Goal: Task Accomplishment & Management: Manage account settings

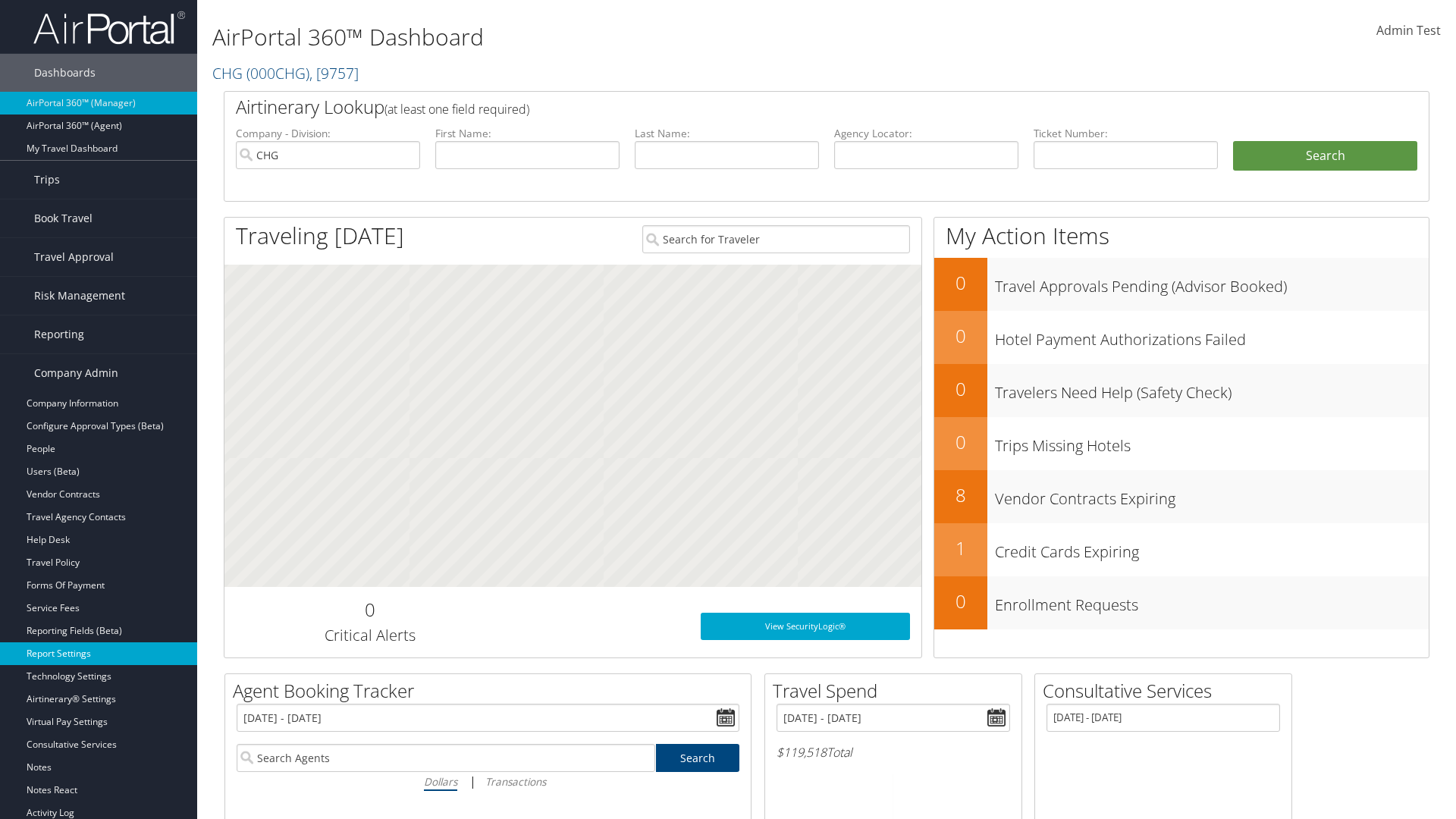
click at [99, 654] on link "Report Settings" at bounding box center [99, 654] width 198 height 23
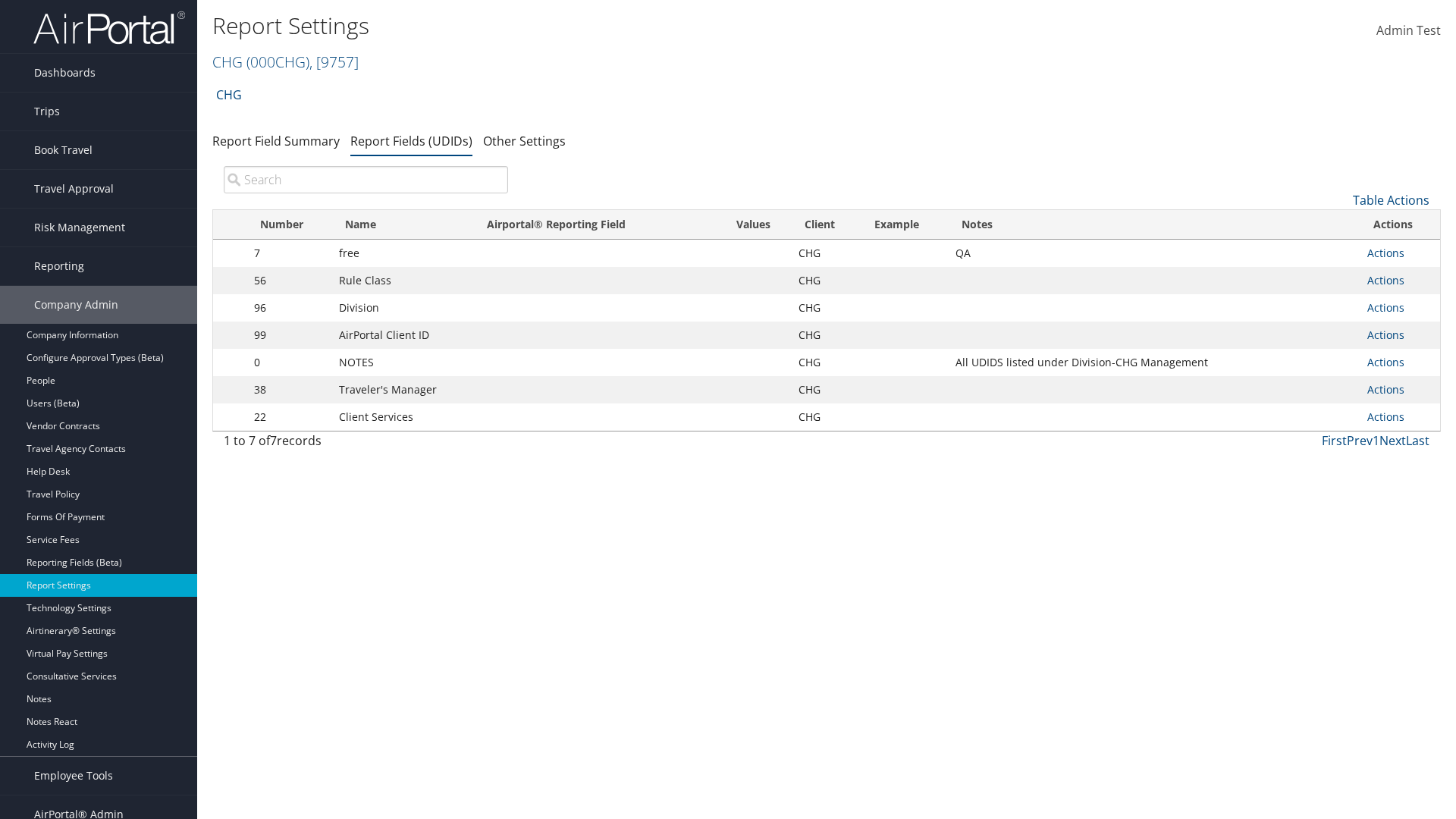
click at [365, 180] on input "search" at bounding box center [365, 179] width 284 height 27
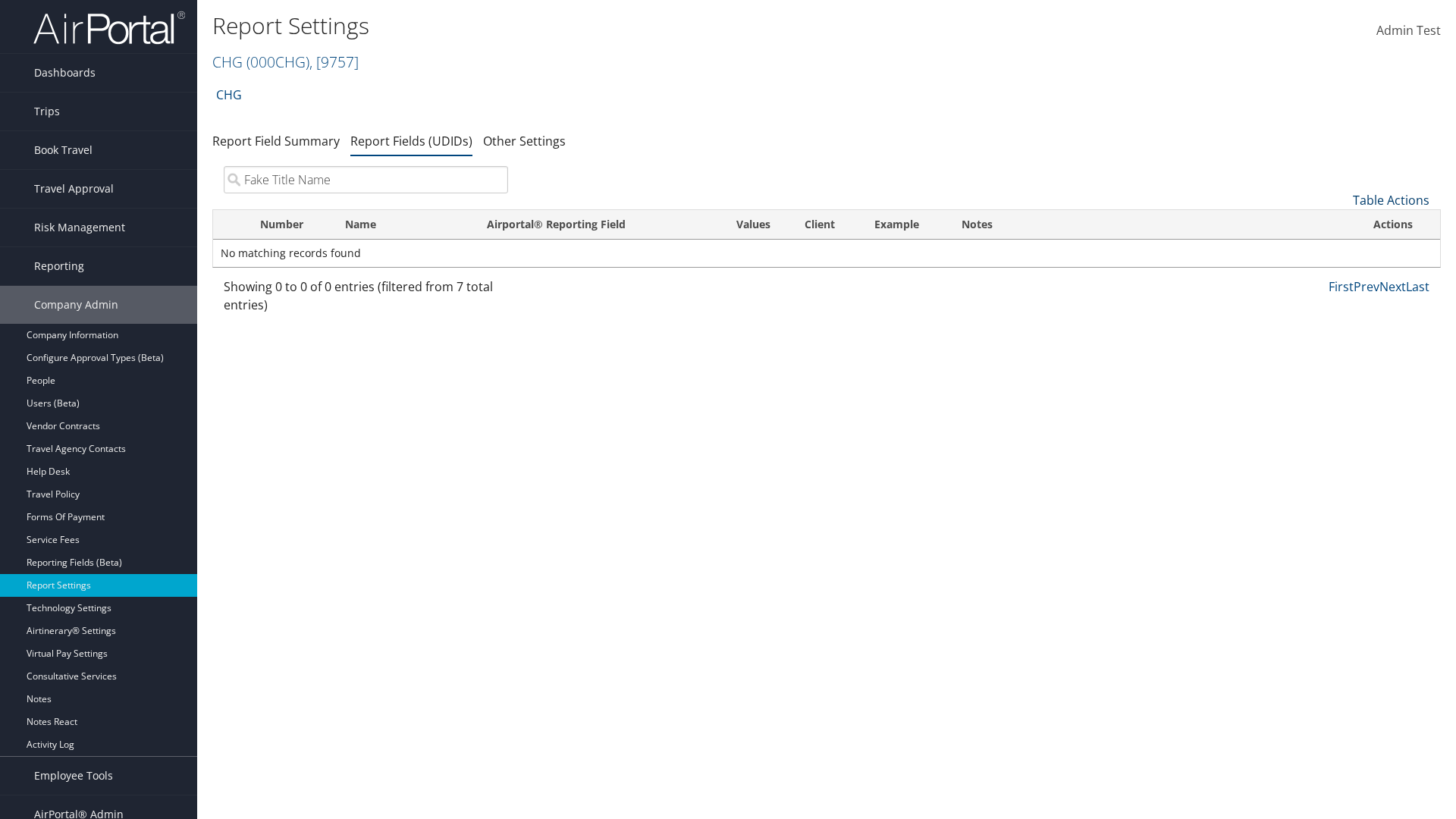
type input "Fake Title Name"
click at [1390, 200] on link "Table Actions" at bounding box center [1391, 199] width 77 height 17
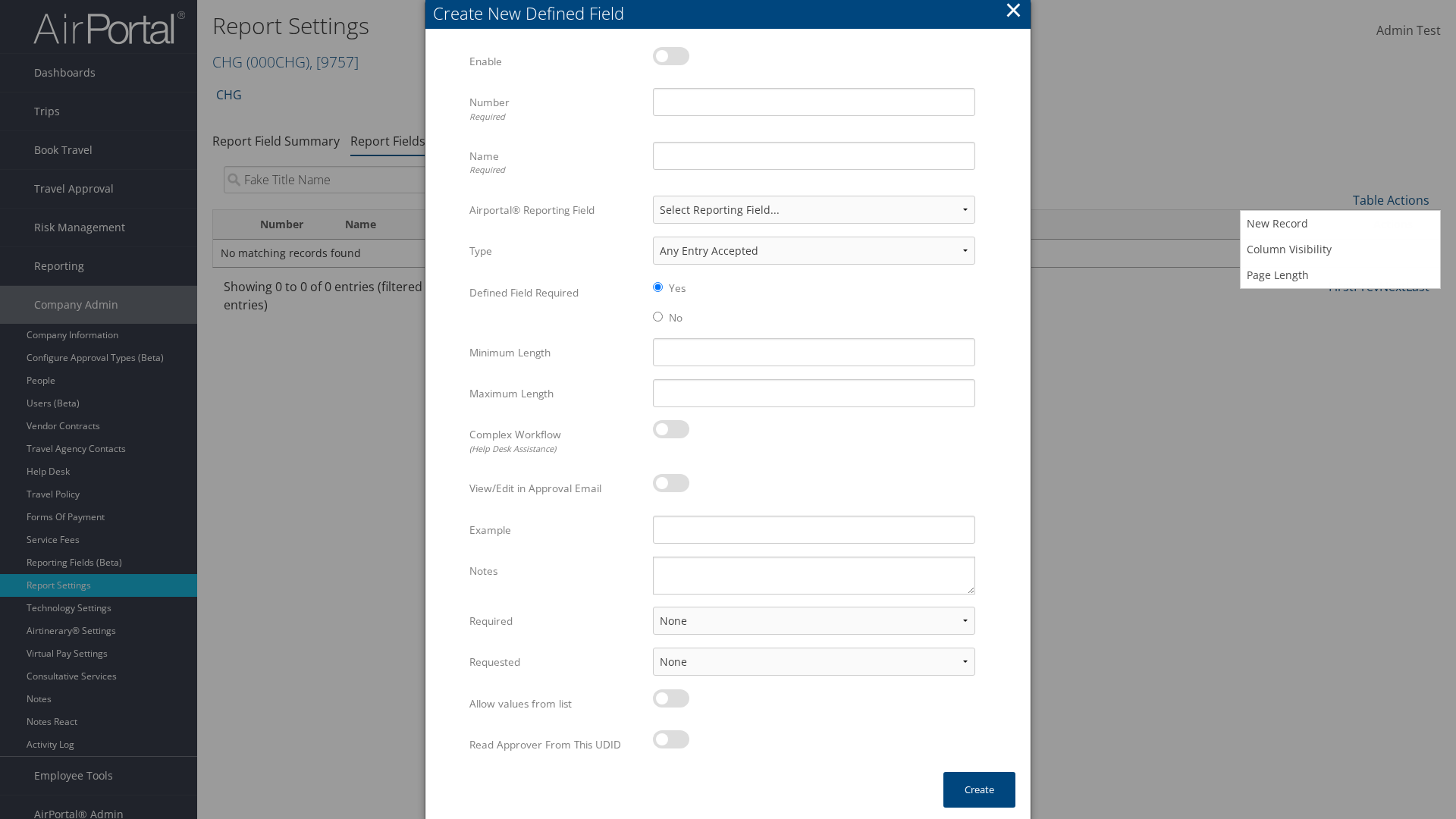
click at [671, 55] on label at bounding box center [671, 56] width 37 height 18
click at [670, 55] on input "checkbox" at bounding box center [665, 59] width 10 height 10
checkbox input "true"
click at [814, 156] on input "Name Required" at bounding box center [814, 156] width 322 height 28
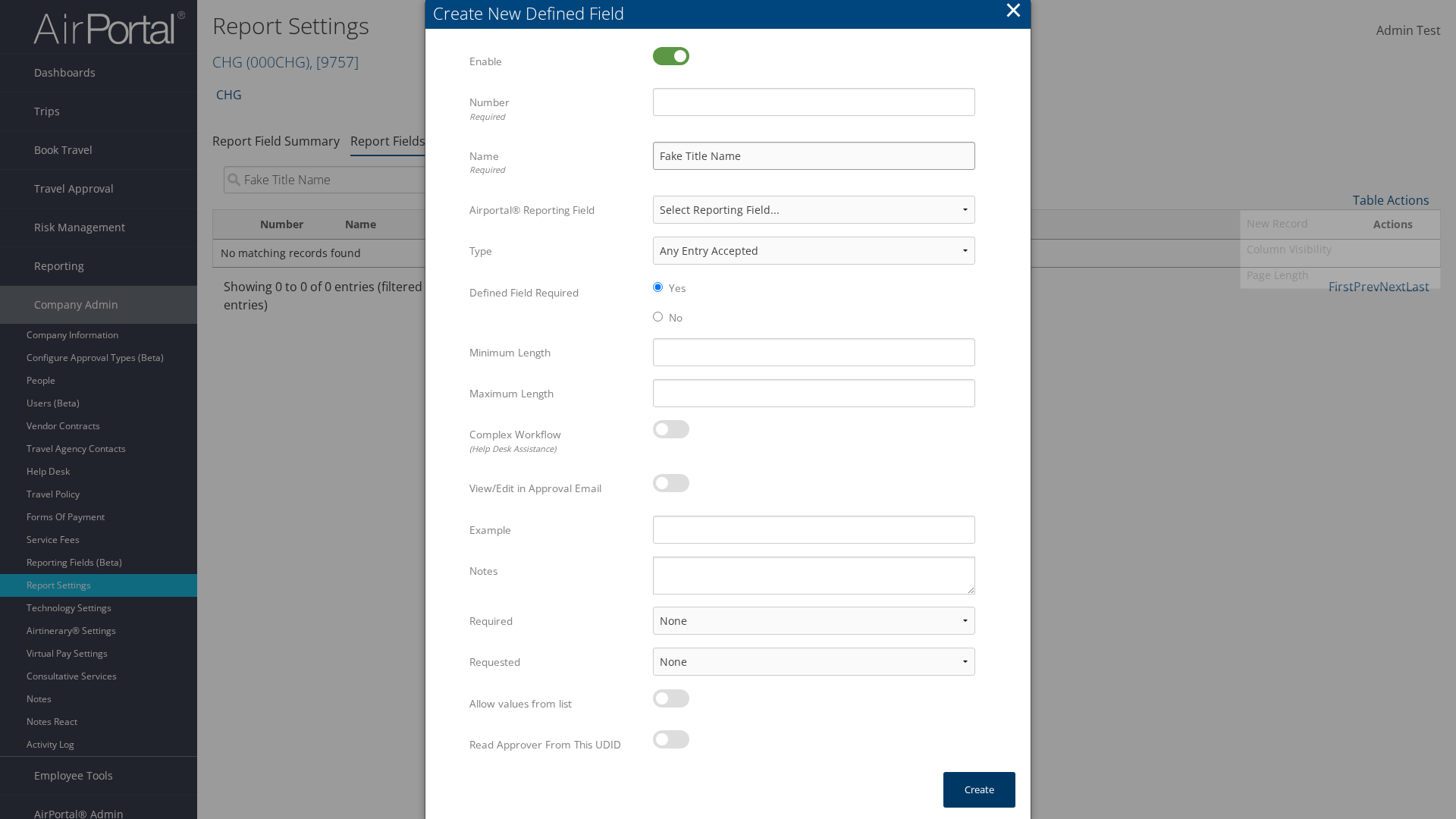
type input "Fake Title Name"
click at [814, 101] on input "Number Required" at bounding box center [814, 102] width 322 height 28
type input "333"
click at [979, 789] on button "Create" at bounding box center [979, 789] width 72 height 36
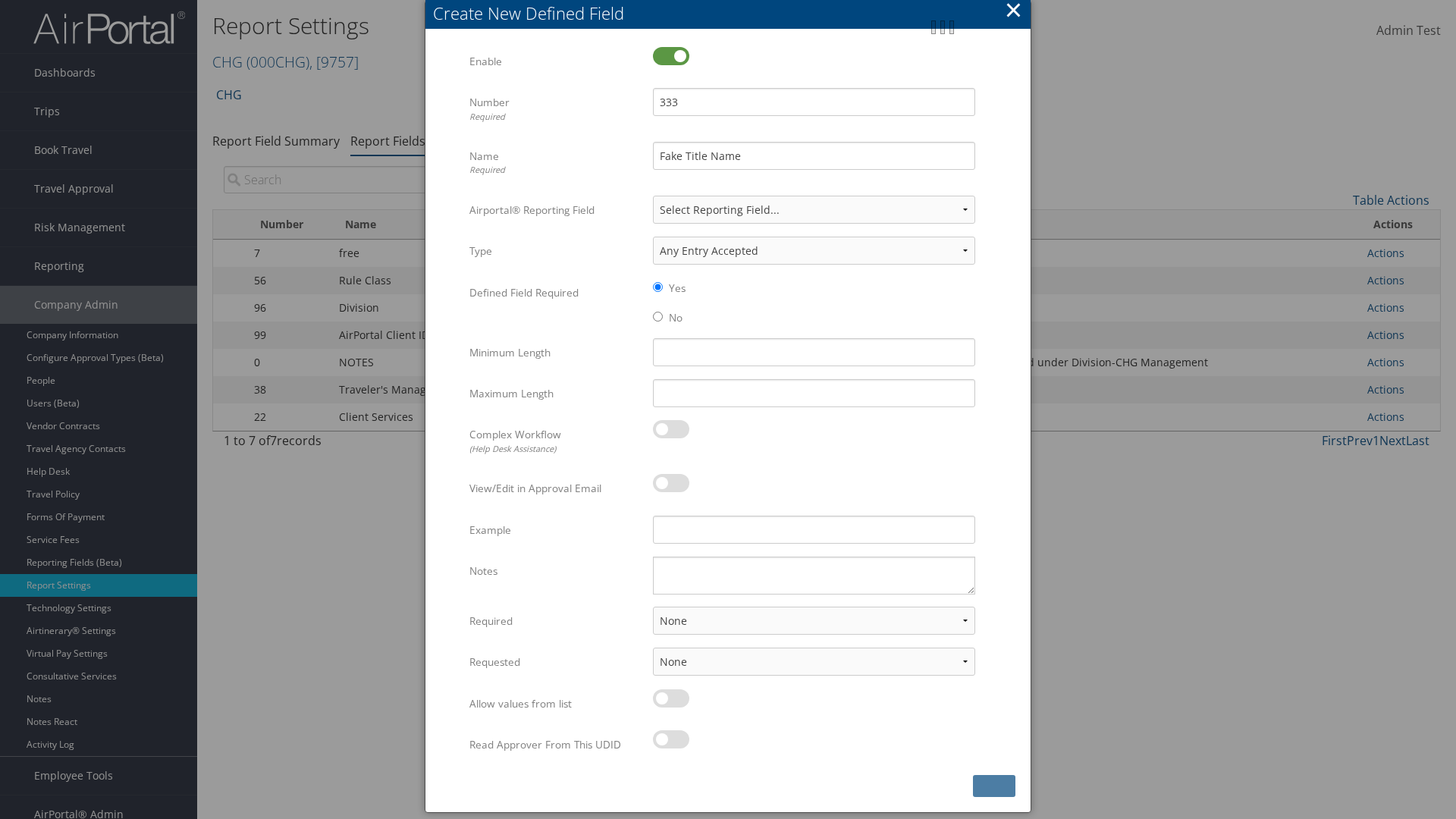
scroll to position [15, 0]
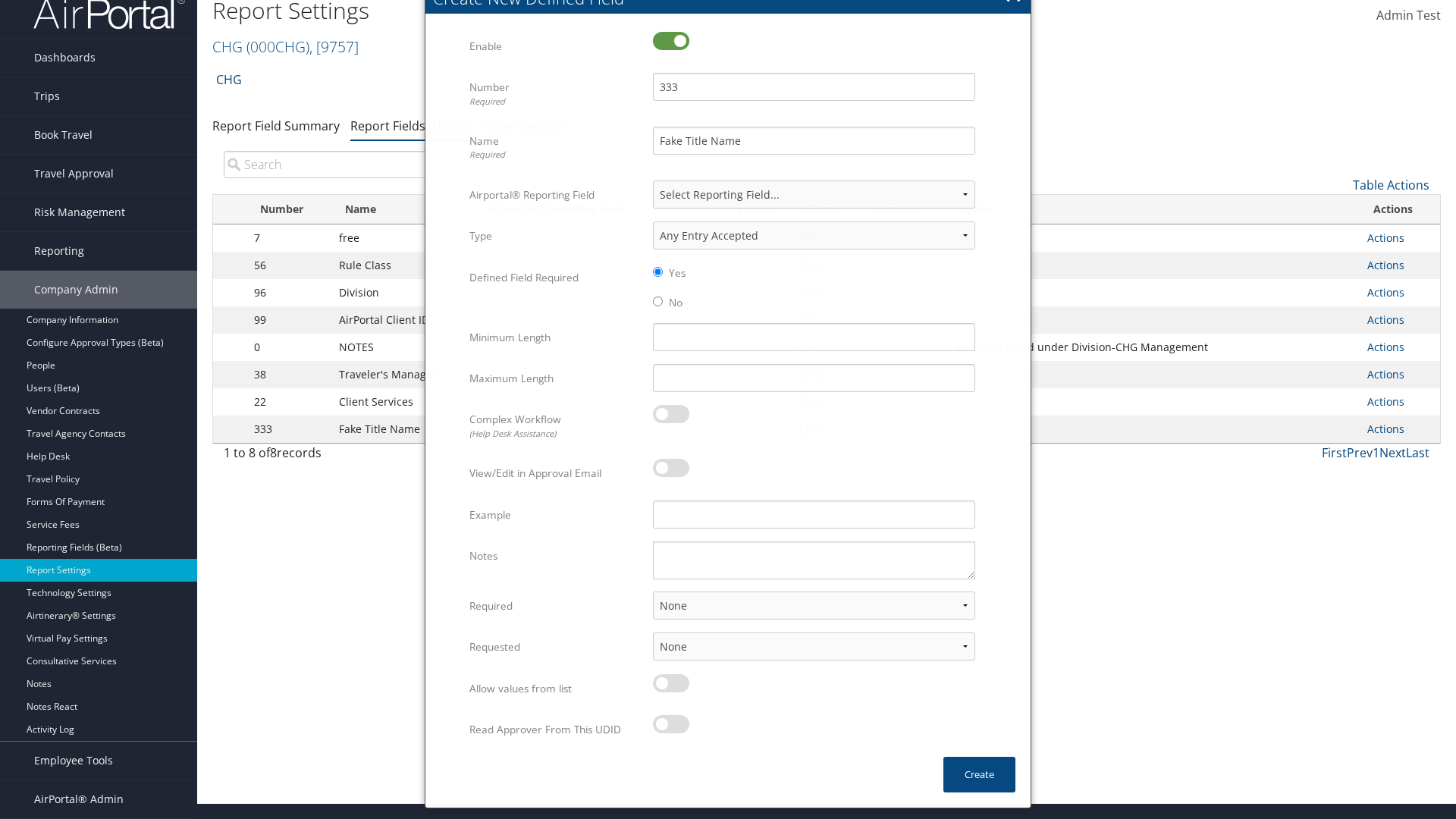
click at [365, 164] on input "search" at bounding box center [365, 164] width 284 height 27
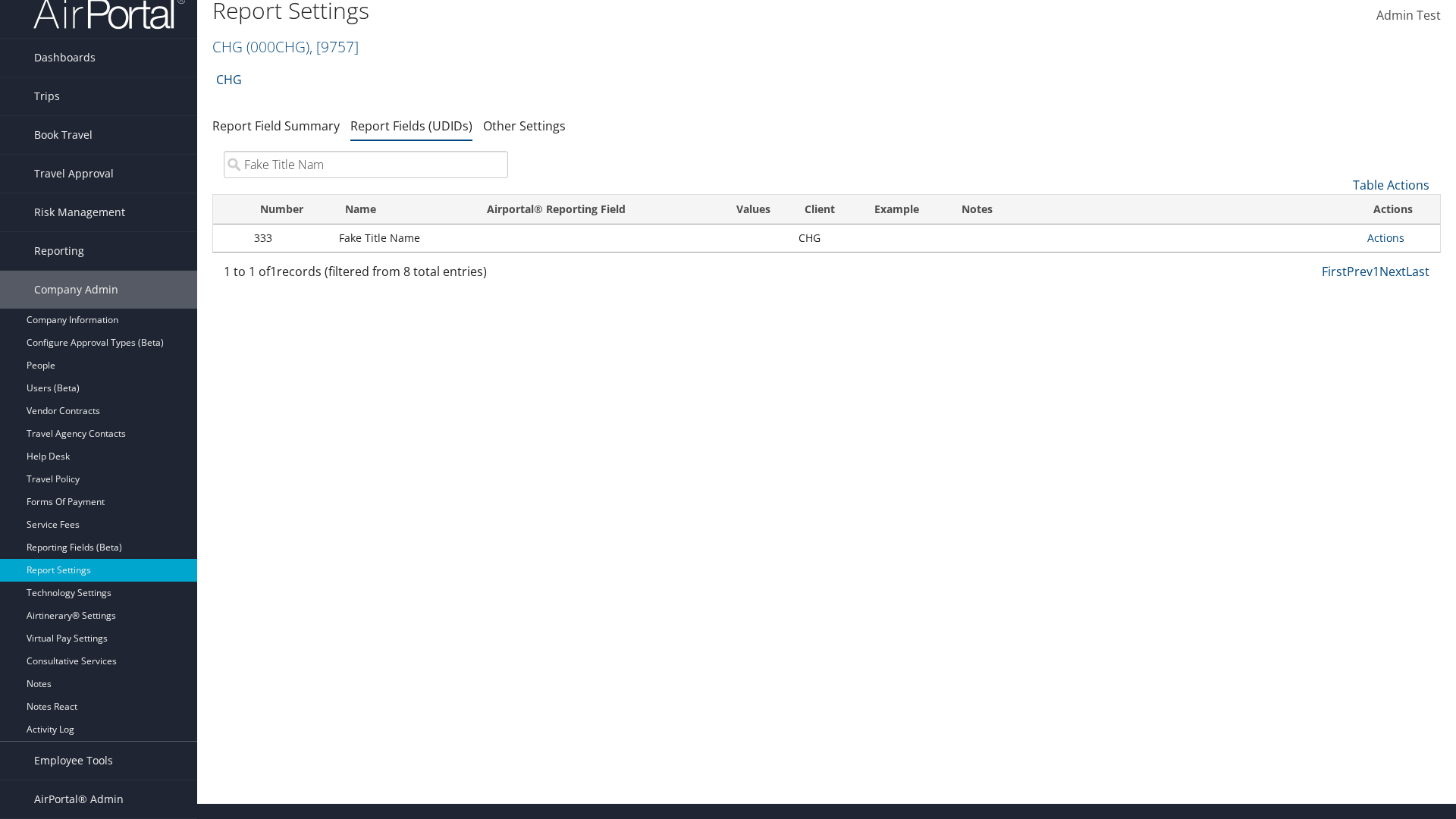
type input "Fake Title Name"
click at [365, 164] on input "search" at bounding box center [365, 164] width 284 height 27
type input "333"
click at [1385, 238] on link "Actions" at bounding box center [1385, 238] width 38 height 14
click at [1325, 312] on link "Edit" at bounding box center [1326, 312] width 150 height 25
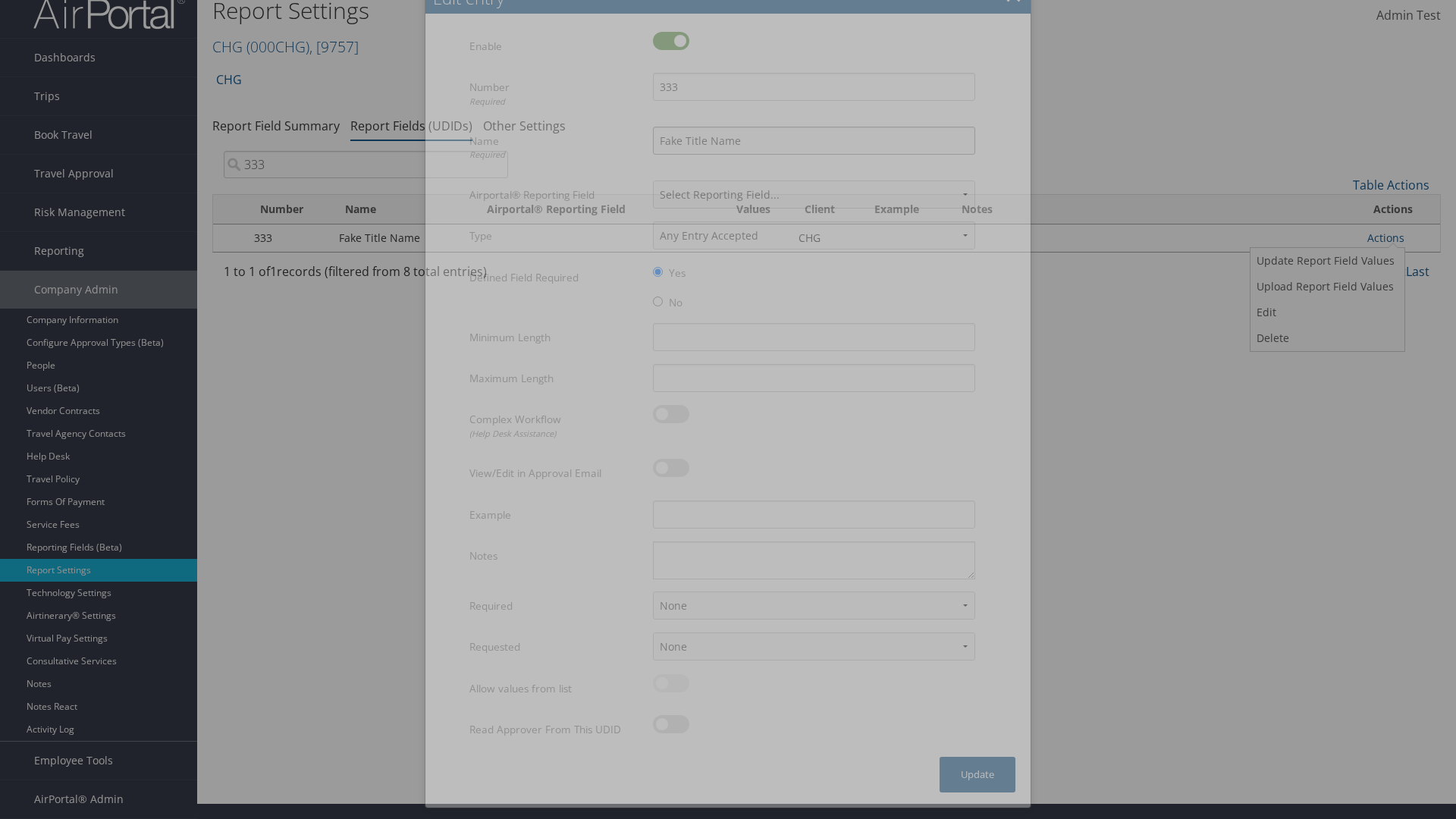
click at [814, 140] on input "Fake Title Name" at bounding box center [814, 141] width 322 height 28
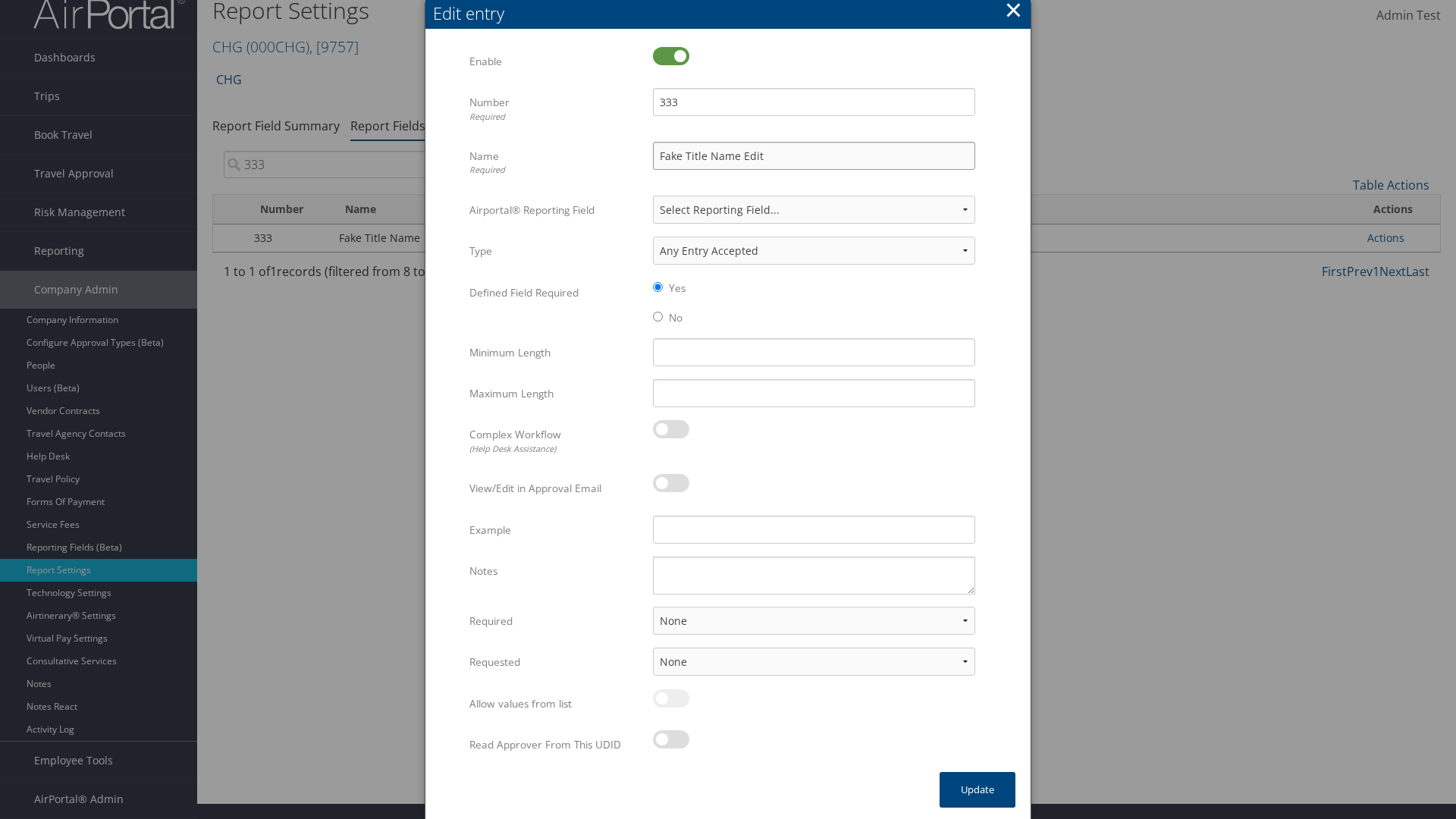
type input "Fake Title Name Edit"
click at [814, 101] on input "333" at bounding box center [814, 102] width 322 height 28
type input "3334"
click at [977, 789] on button "Update" at bounding box center [977, 789] width 76 height 36
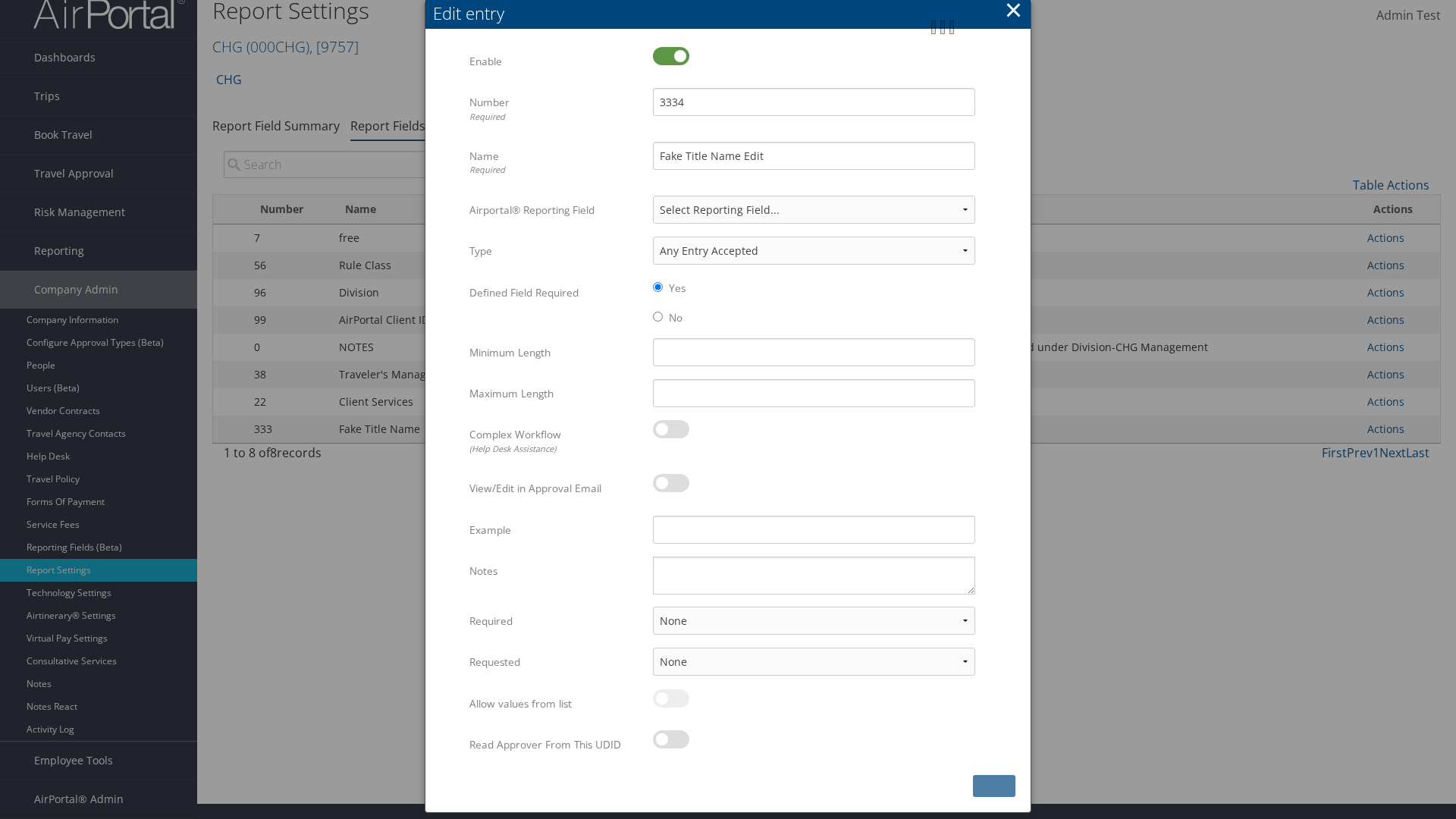
scroll to position [0, 0]
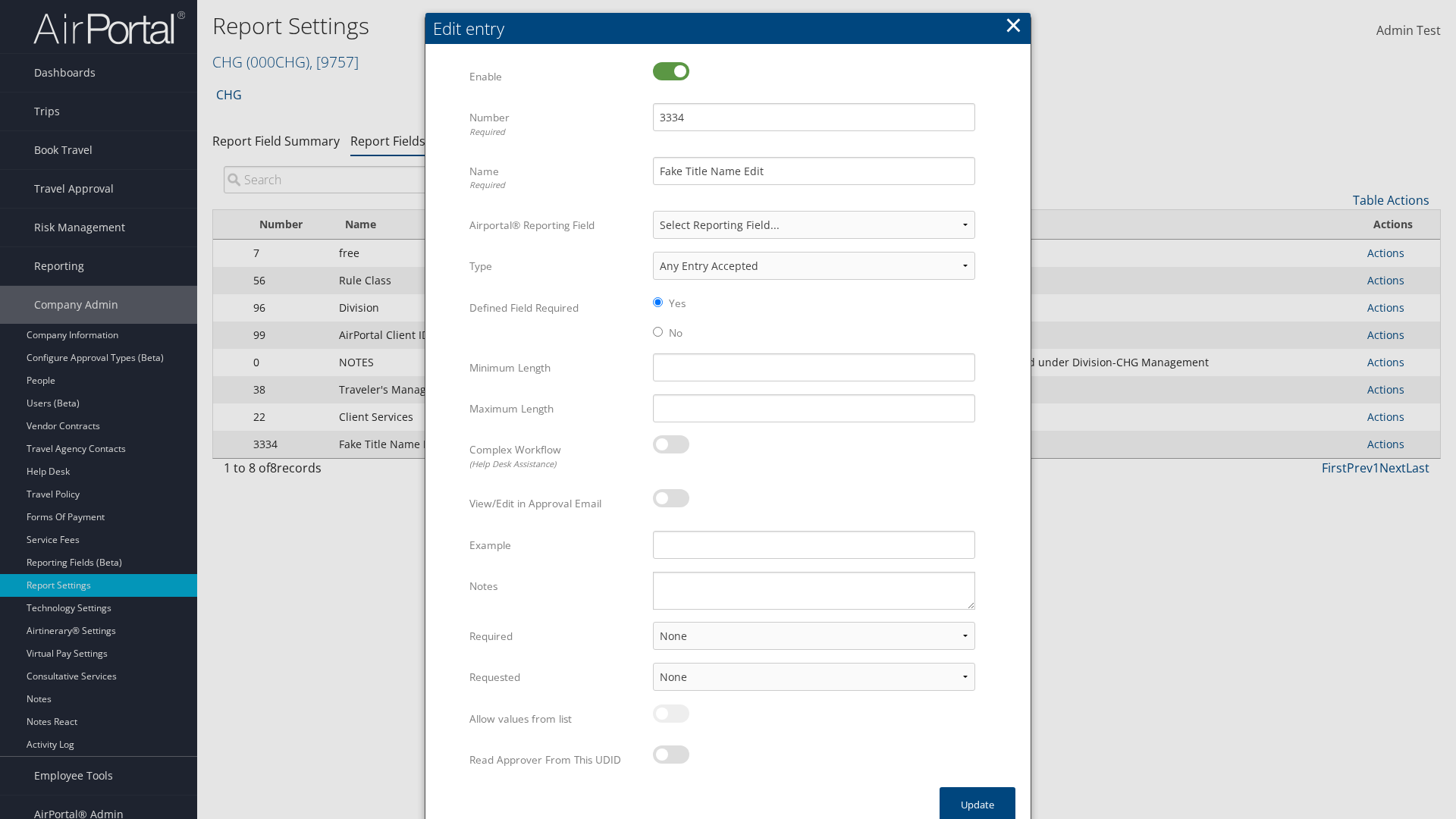
click at [365, 166] on input "search" at bounding box center [365, 179] width 284 height 27
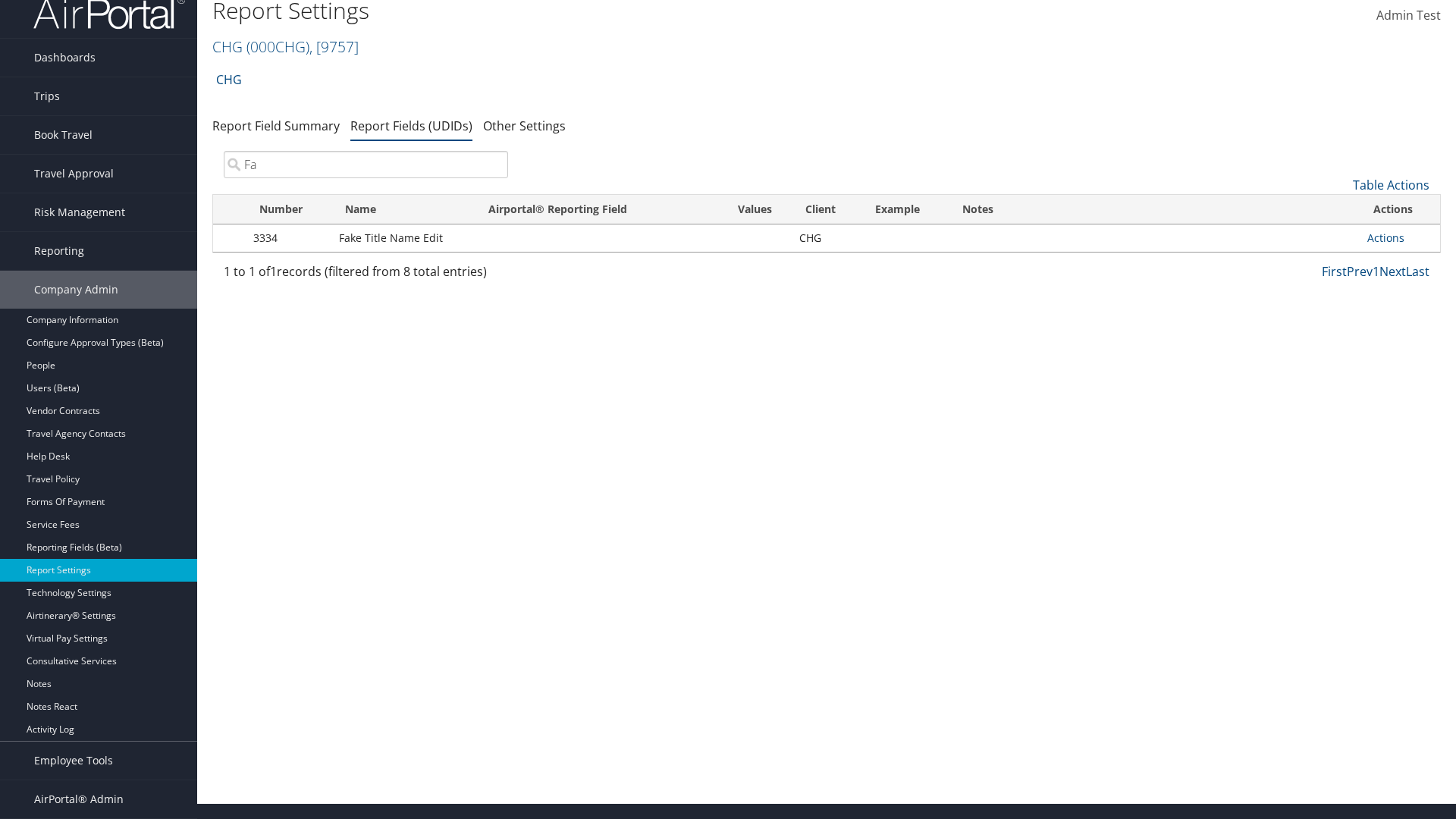
scroll to position [15, 0]
type input "Fake Title Name Edit"
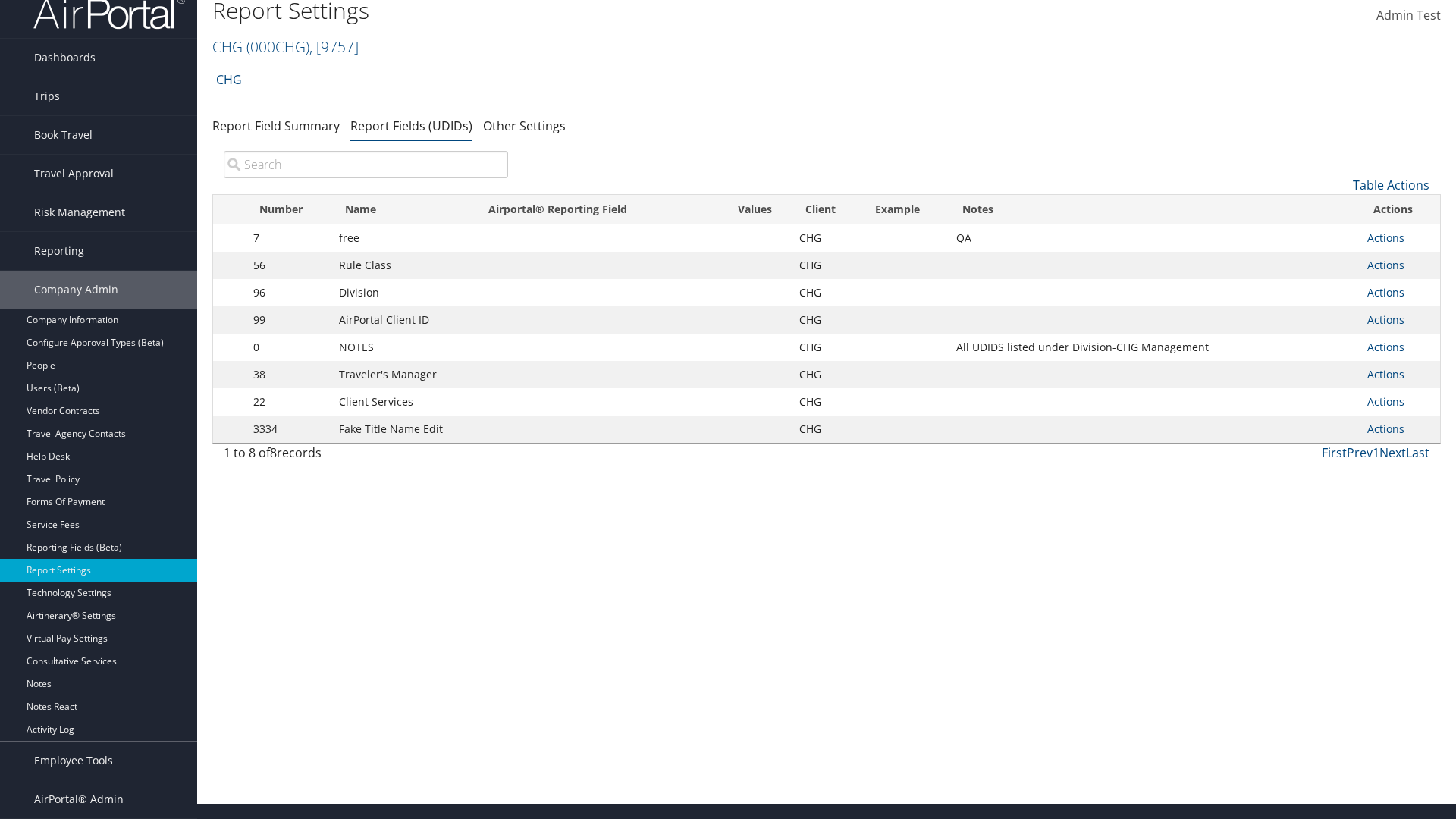
click at [365, 164] on input "search" at bounding box center [365, 164] width 284 height 27
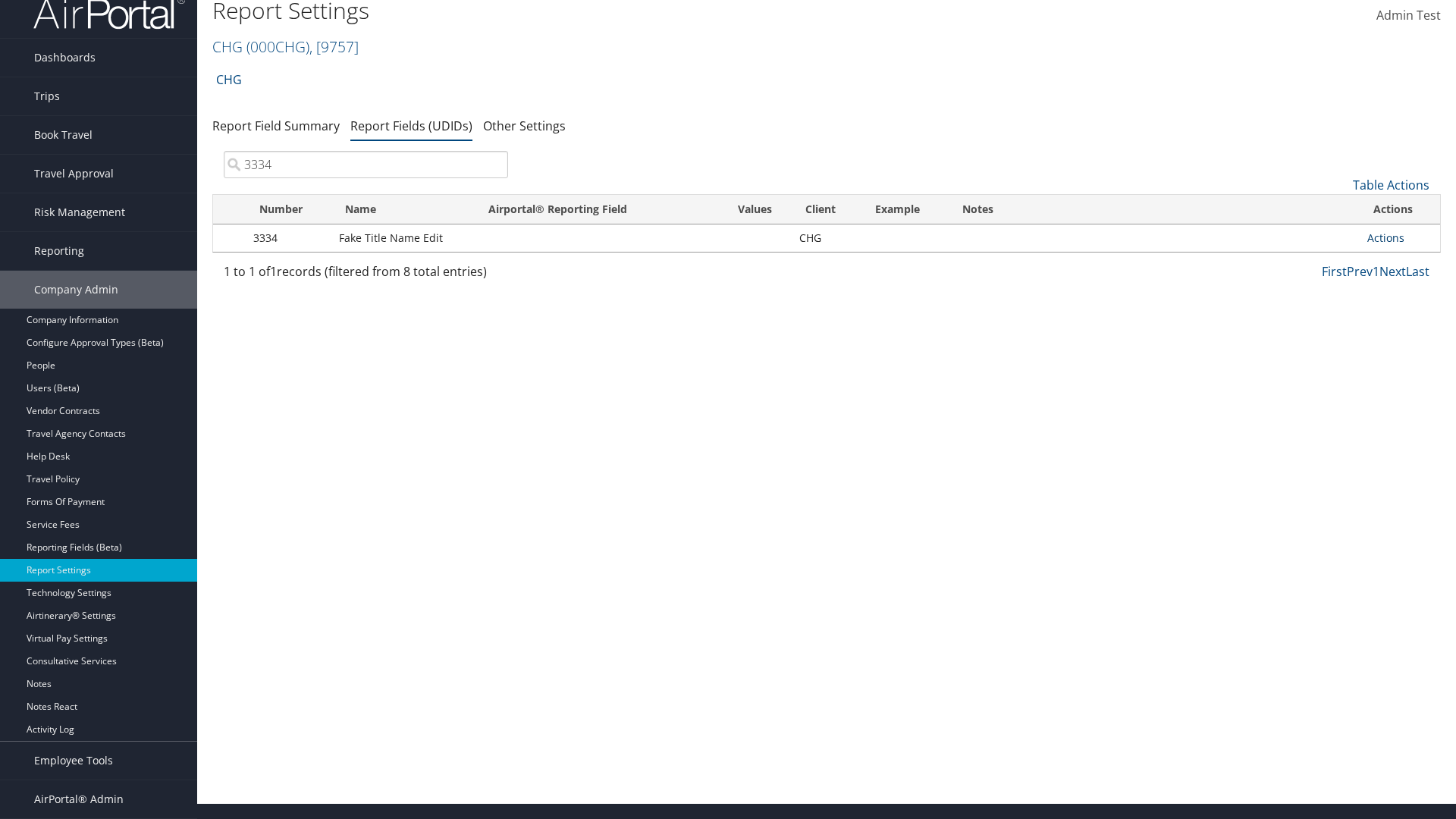
type input "3334"
click at [1385, 238] on link "Actions" at bounding box center [1385, 238] width 38 height 14
click at [0, 0] on link "Upload Report Field Values" at bounding box center [0, 0] width 0 height 0
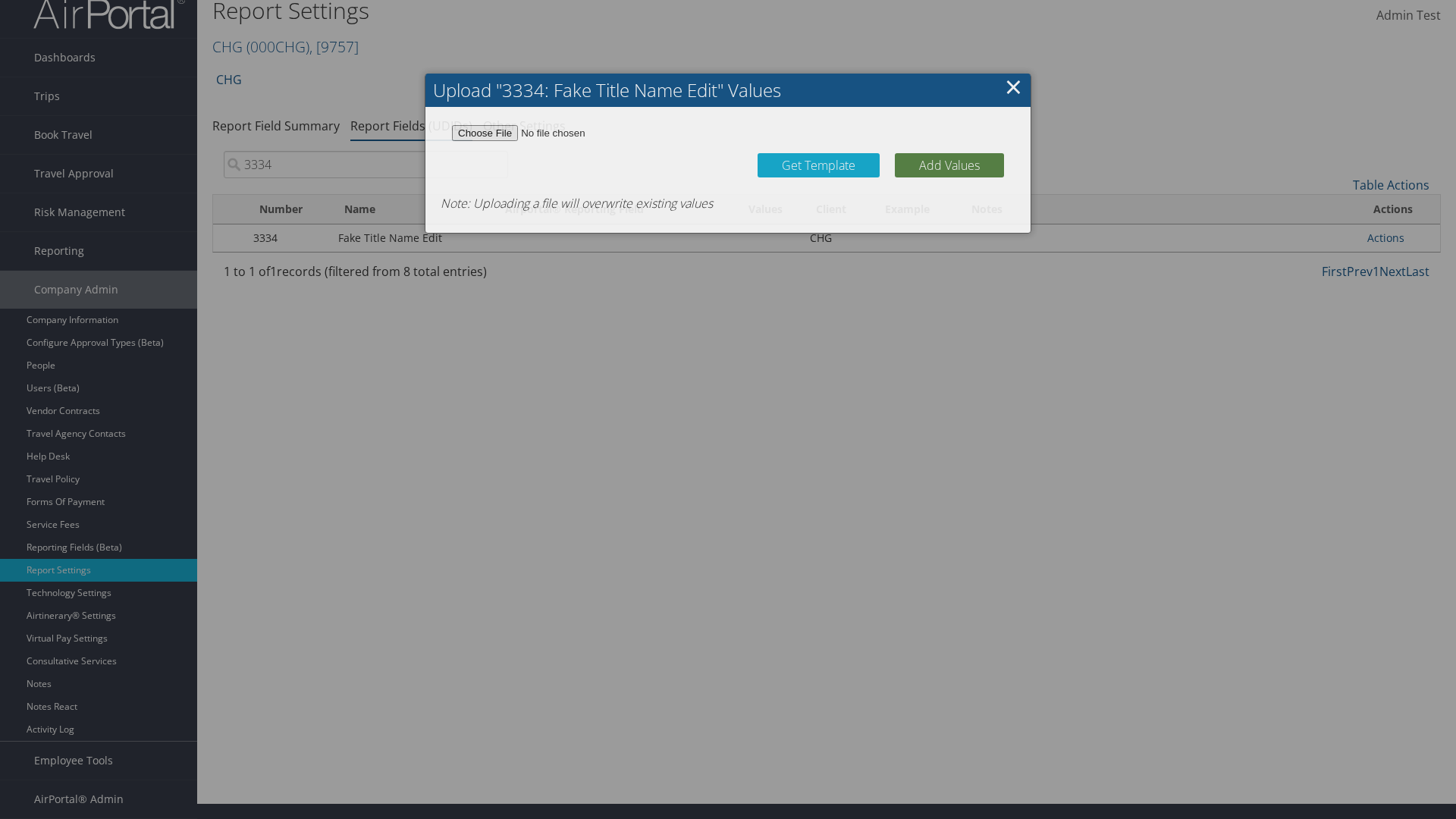
click at [818, 167] on link "Get Template" at bounding box center [819, 165] width 122 height 24
type input "C:\fakepath\udidValues.csv"
click at [949, 167] on button "Add Values" at bounding box center [949, 165] width 109 height 24
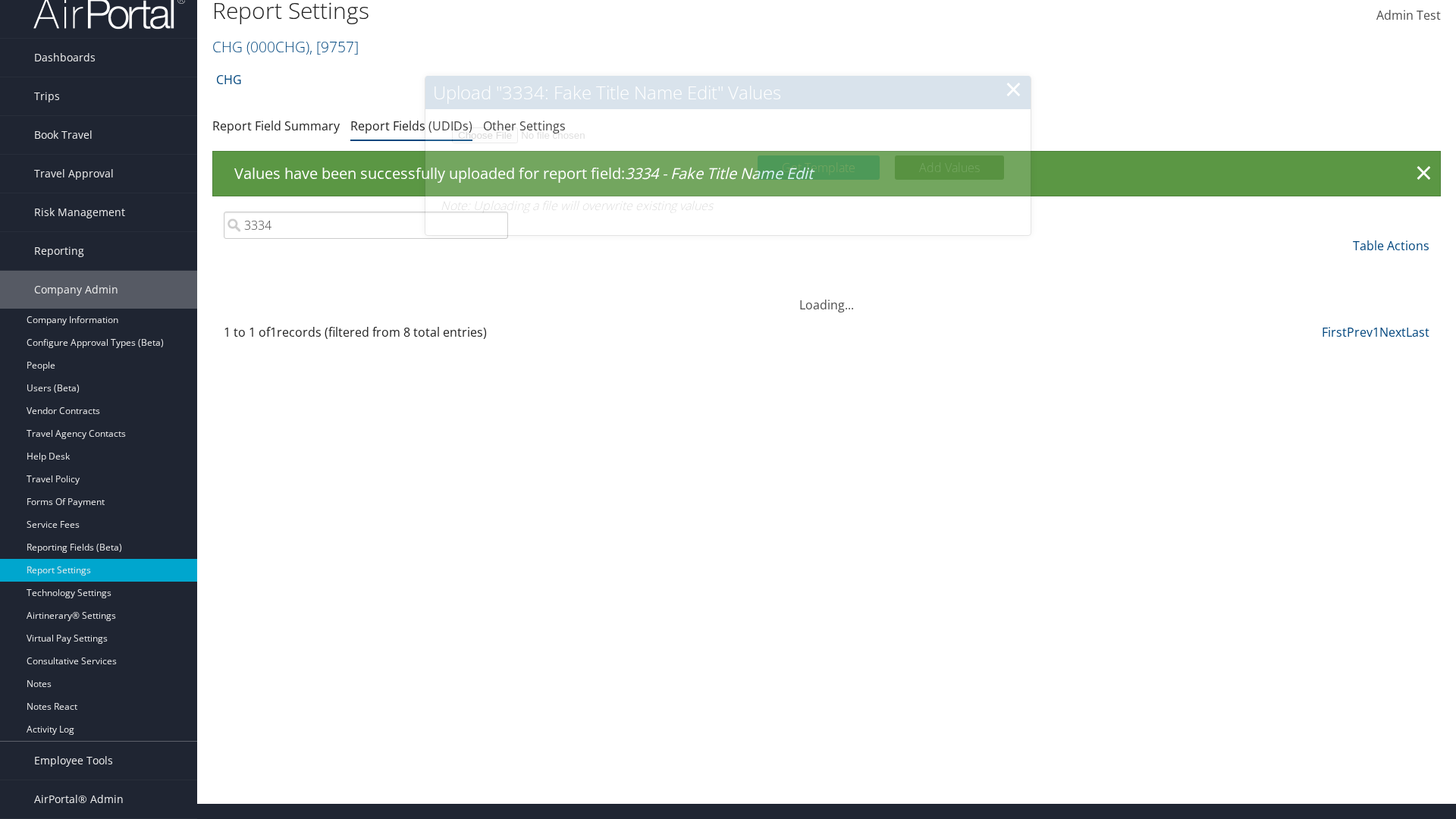
scroll to position [0, 0]
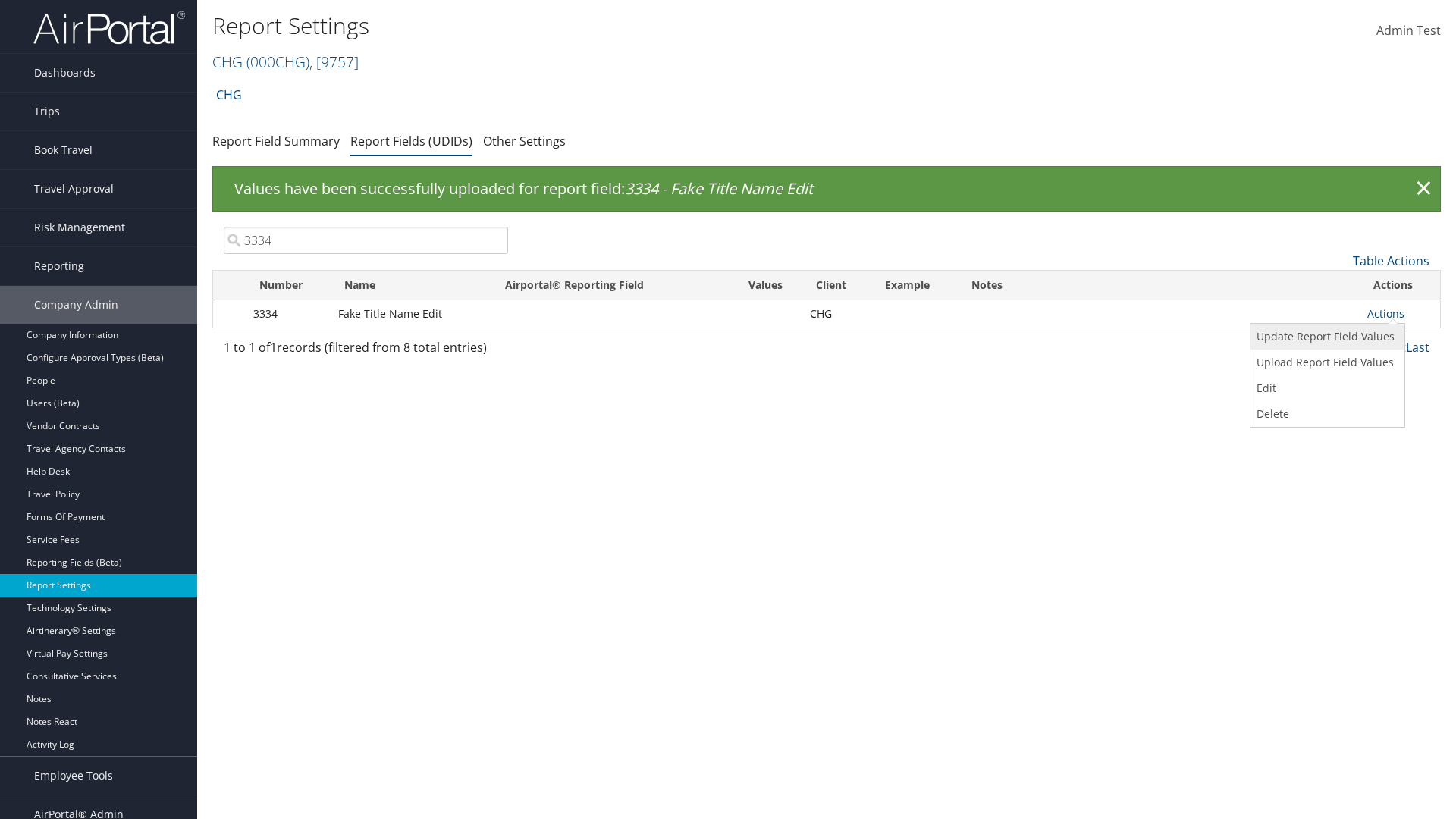
click at [1325, 337] on link "Update Report Field Values" at bounding box center [1326, 336] width 150 height 25
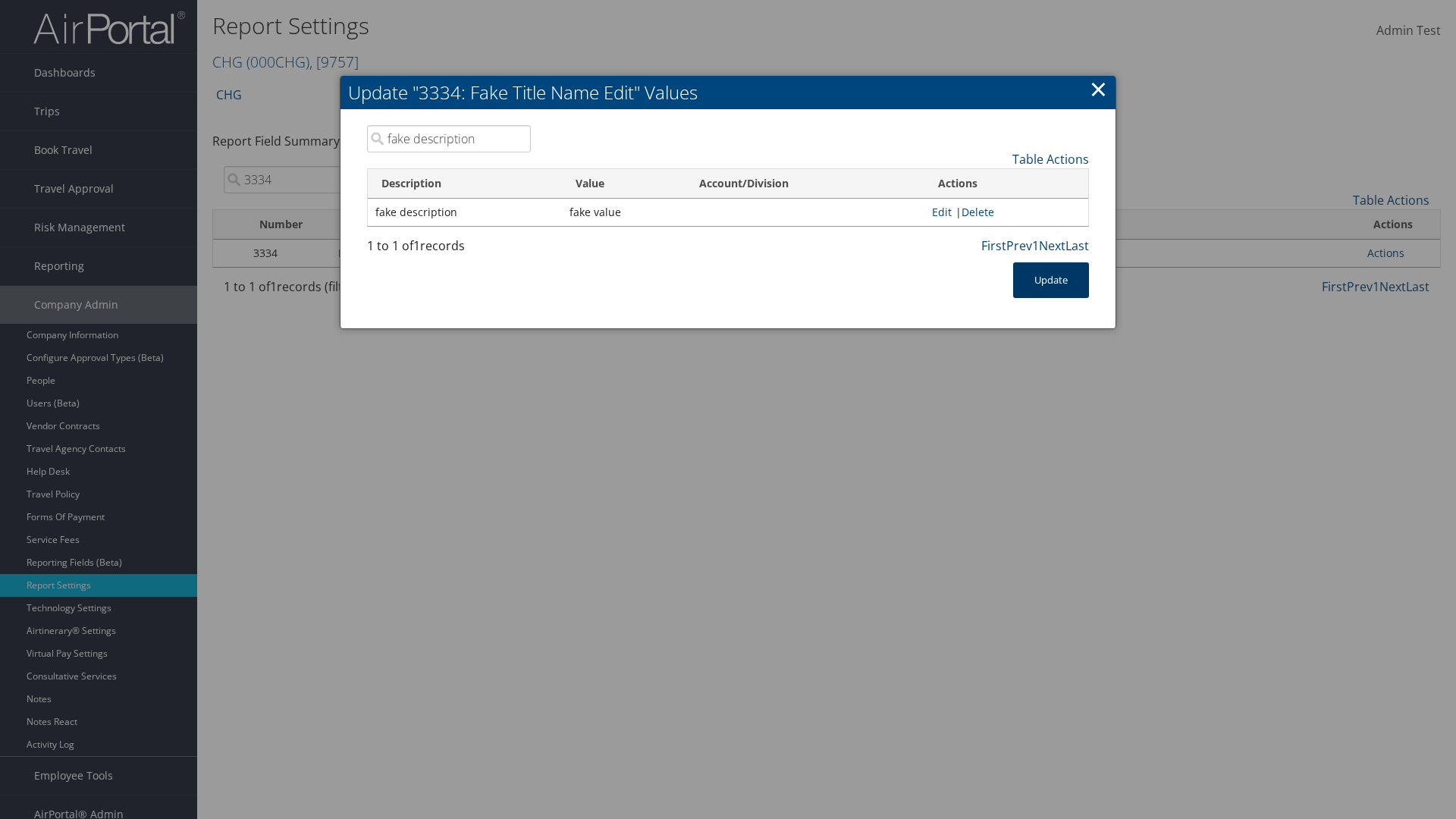
type input "fake description"
click at [1050, 280] on button "Update" at bounding box center [1050, 280] width 76 height 36
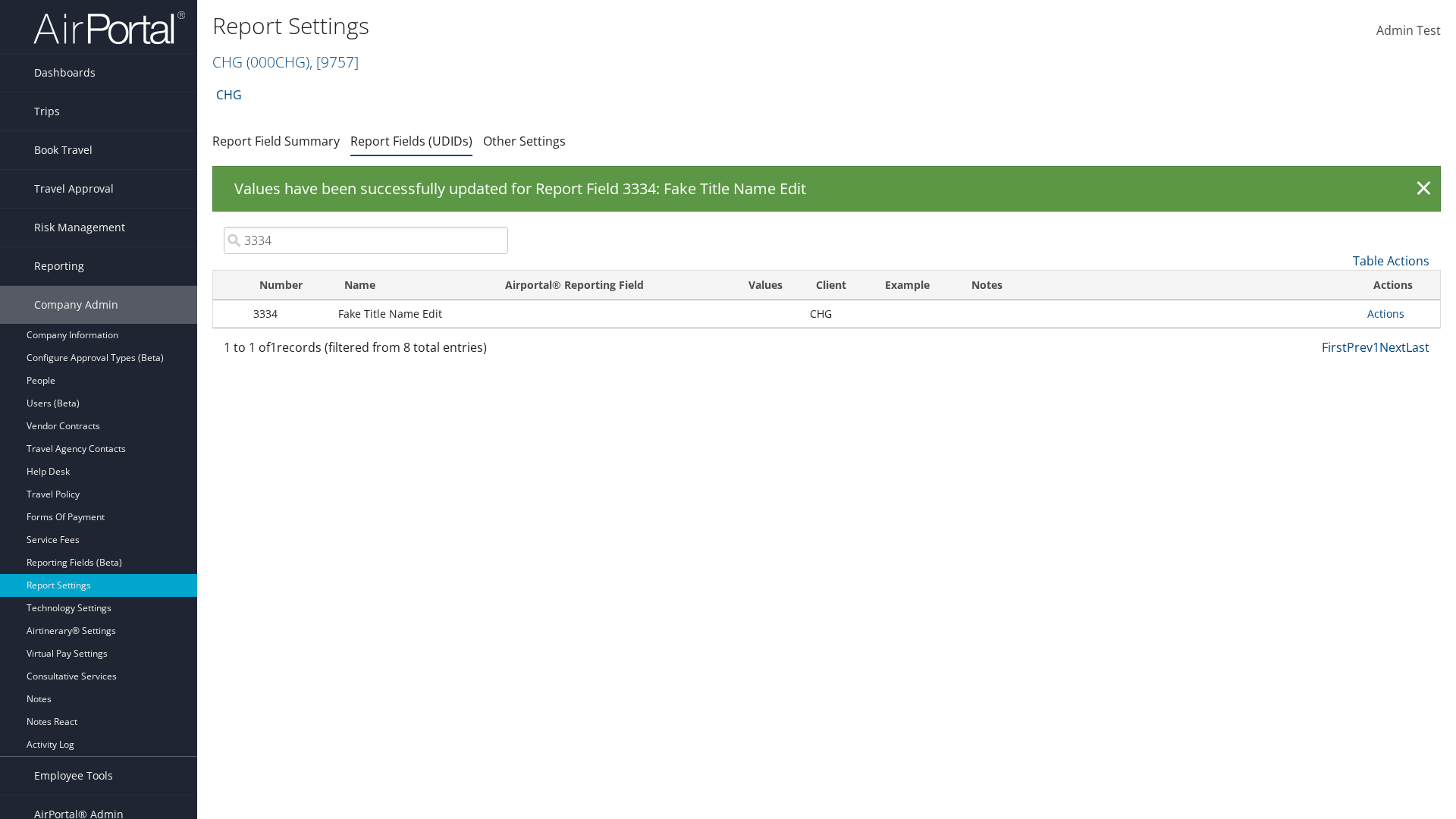
click at [1385, 313] on link "Actions" at bounding box center [1385, 313] width 38 height 14
click at [0, 0] on link "Delete" at bounding box center [0, 0] width 0 height 0
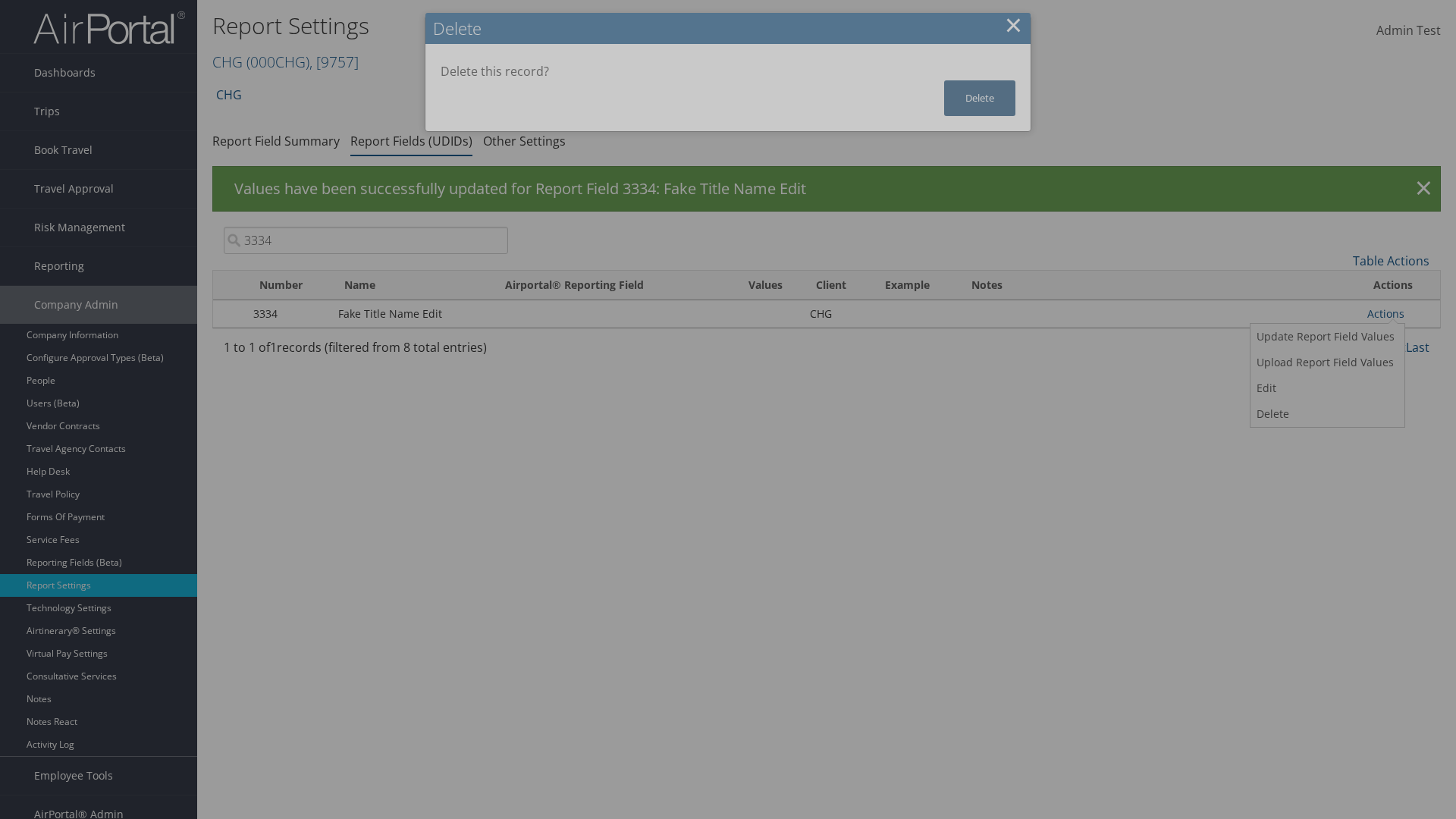
click at [980, 98] on button "Delete" at bounding box center [980, 98] width 72 height 36
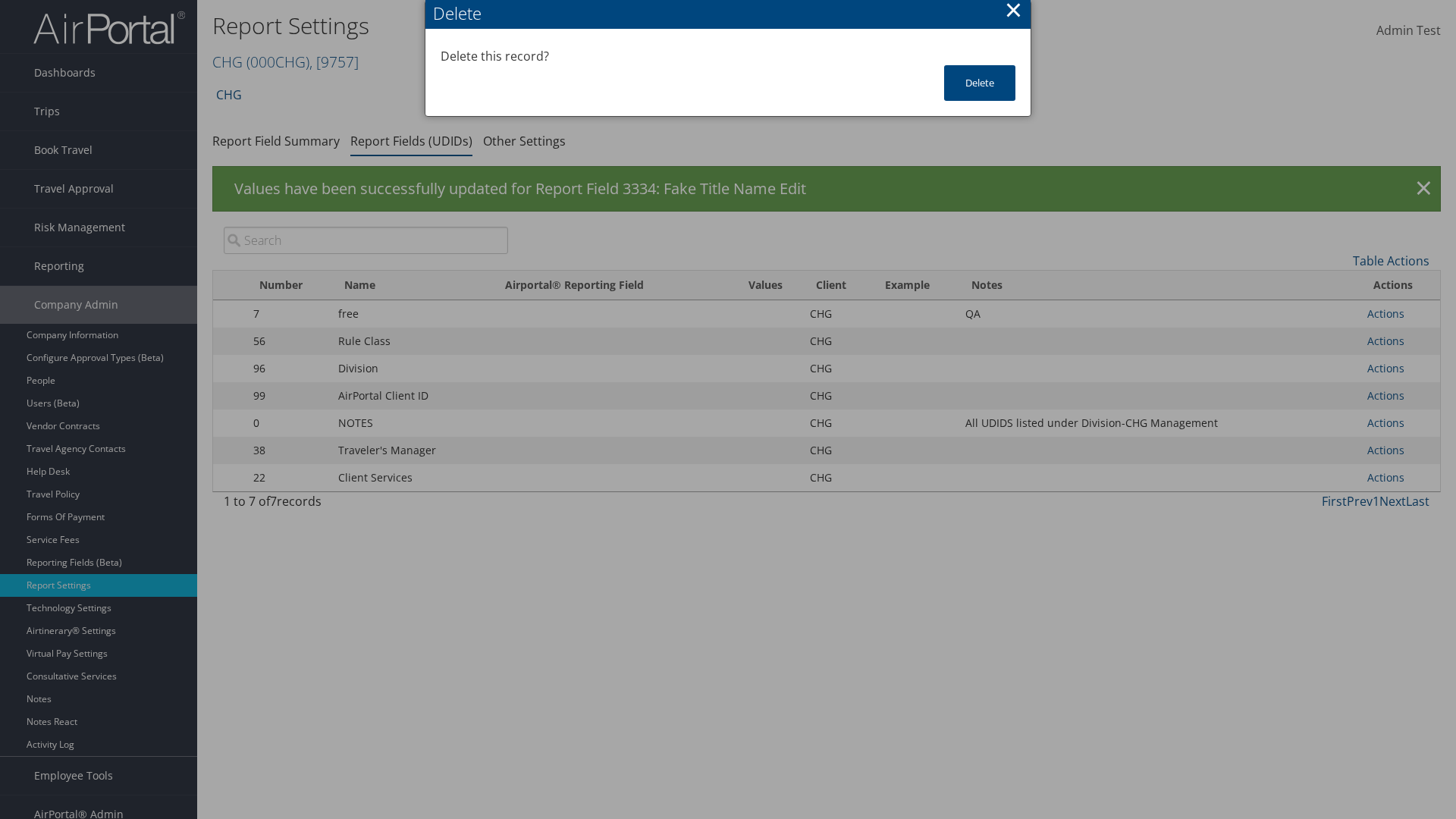
click at [365, 240] on input "search" at bounding box center [365, 239] width 284 height 27
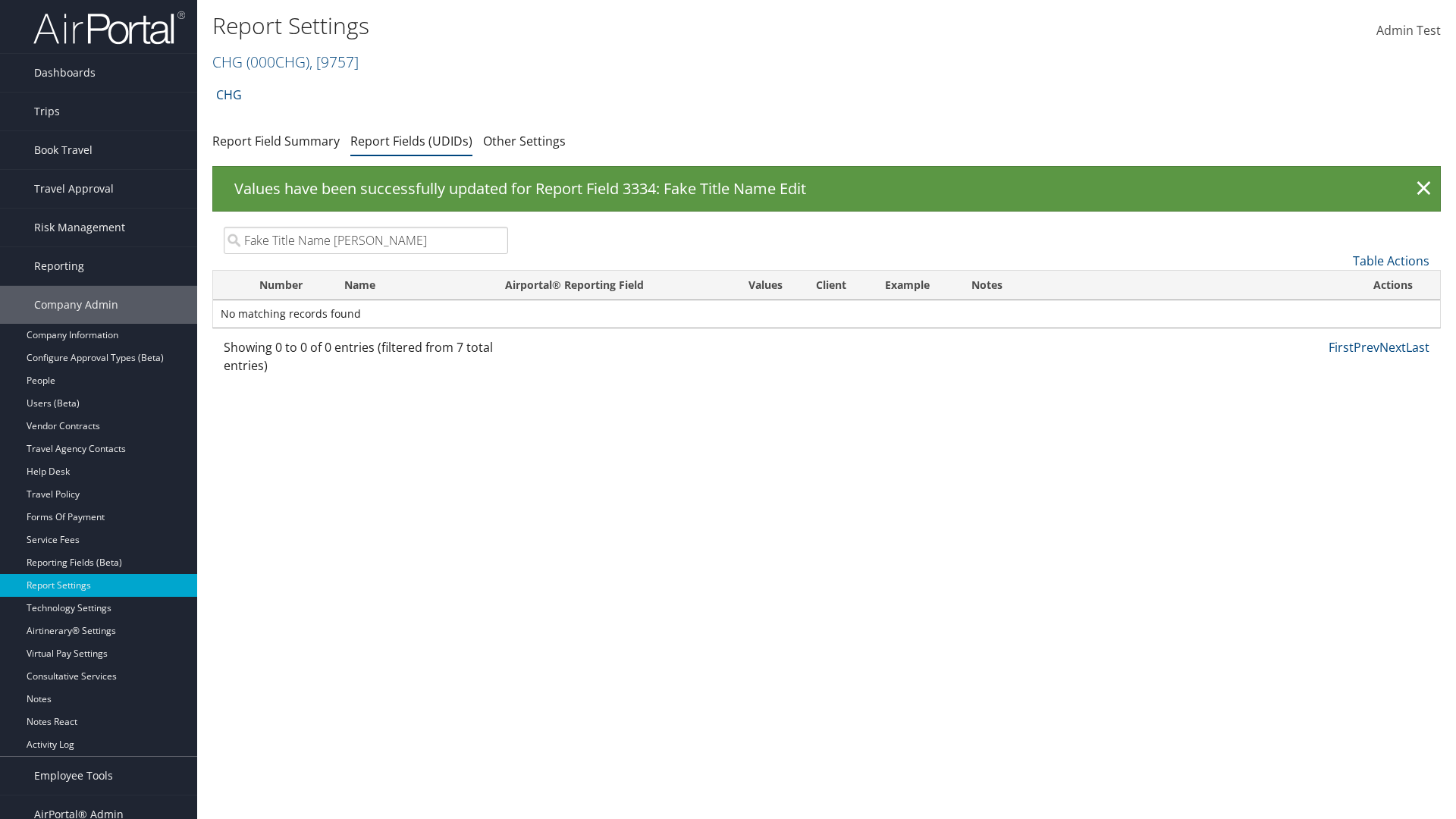
type input "Fake Title Name Edit"
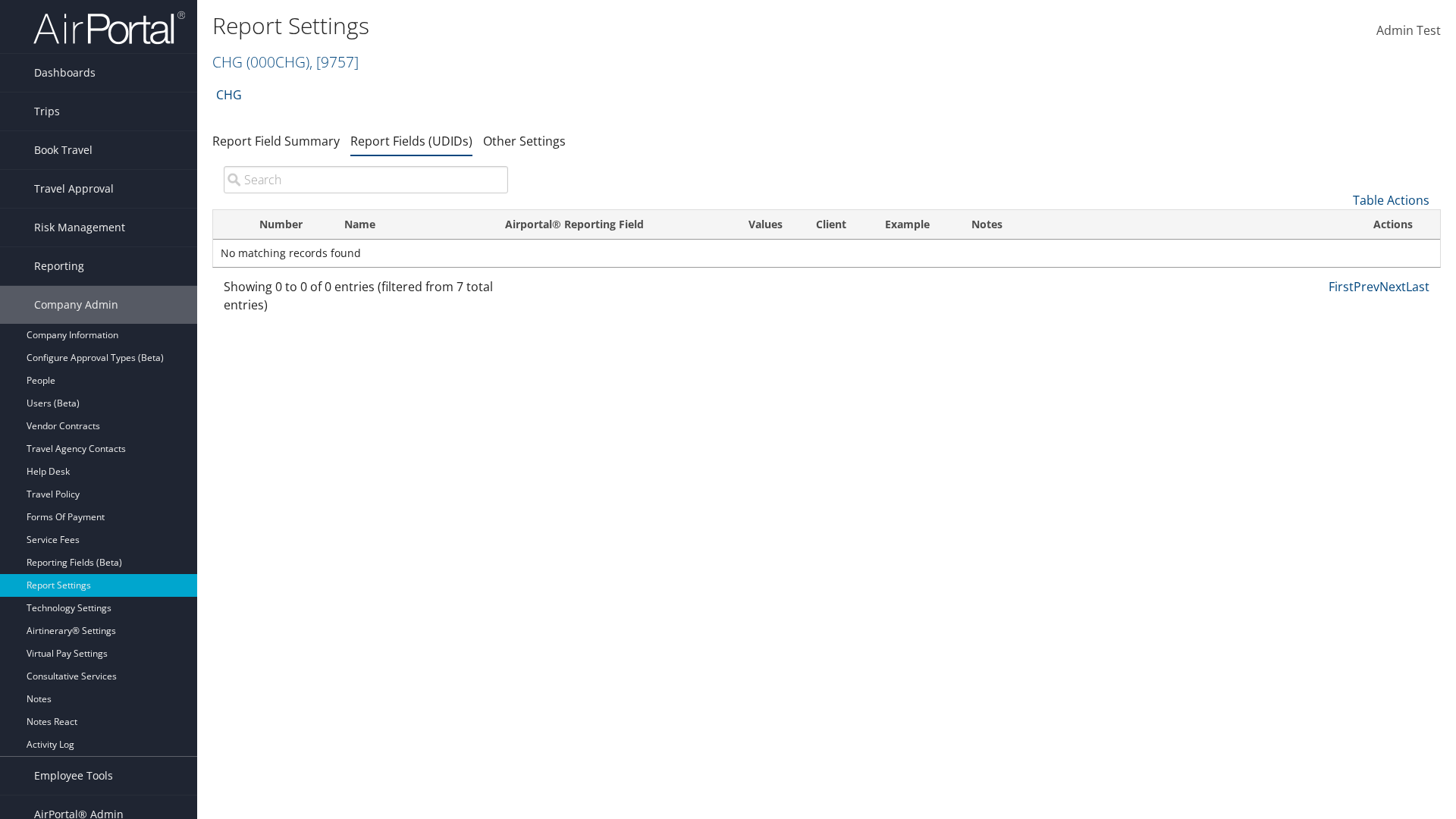
click at [365, 180] on input "search" at bounding box center [365, 179] width 284 height 27
type input "Fake Title Name Ed"
